Goal: Transaction & Acquisition: Download file/media

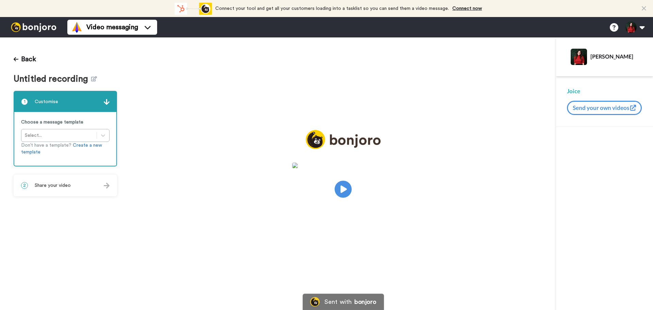
click at [88, 77] on span "Untitled recording" at bounding box center [52, 79] width 77 height 10
click at [95, 80] on h1 "Untitled recording" at bounding box center [65, 79] width 103 height 10
click at [92, 77] on icon at bounding box center [94, 78] width 6 height 5
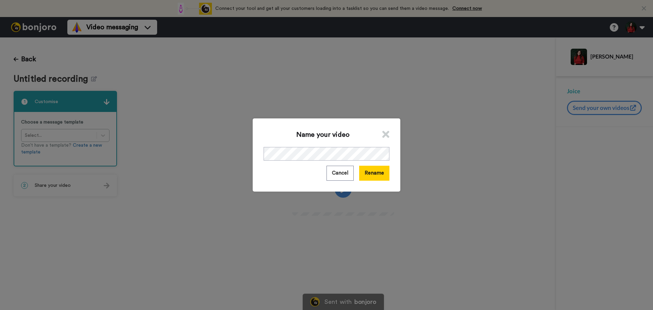
click at [284, 161] on div "Name your video Cancel Rename" at bounding box center [326, 154] width 147 height 73
click at [363, 177] on button "Rename" at bounding box center [374, 173] width 30 height 15
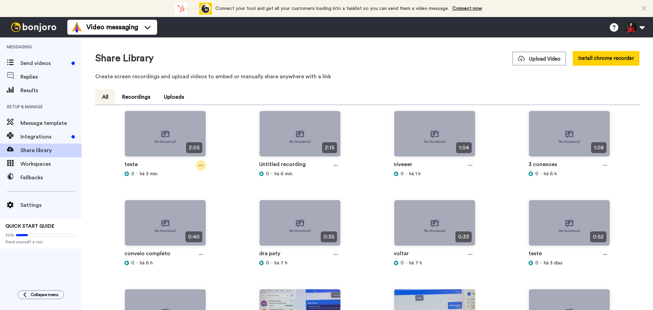
click at [199, 166] on icon at bounding box center [201, 165] width 4 height 1
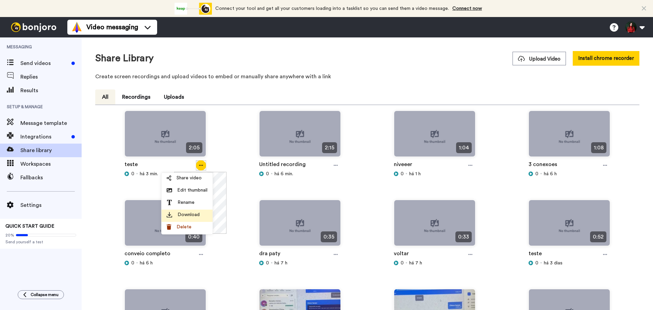
click at [192, 214] on span "Download" at bounding box center [188, 214] width 22 height 7
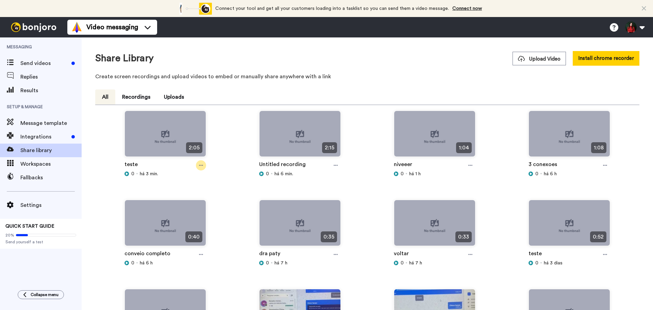
click at [200, 163] on icon at bounding box center [201, 165] width 4 height 5
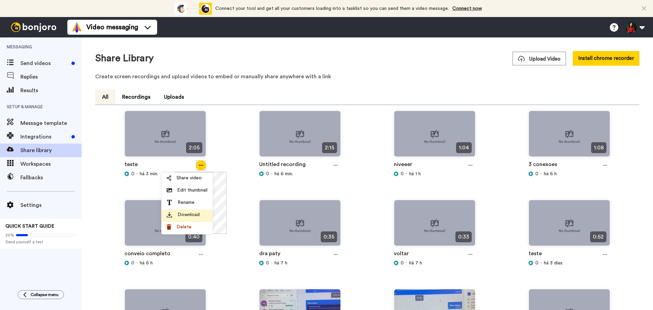
click at [192, 214] on span "Download" at bounding box center [188, 214] width 22 height 7
